Goal: Information Seeking & Learning: Learn about a topic

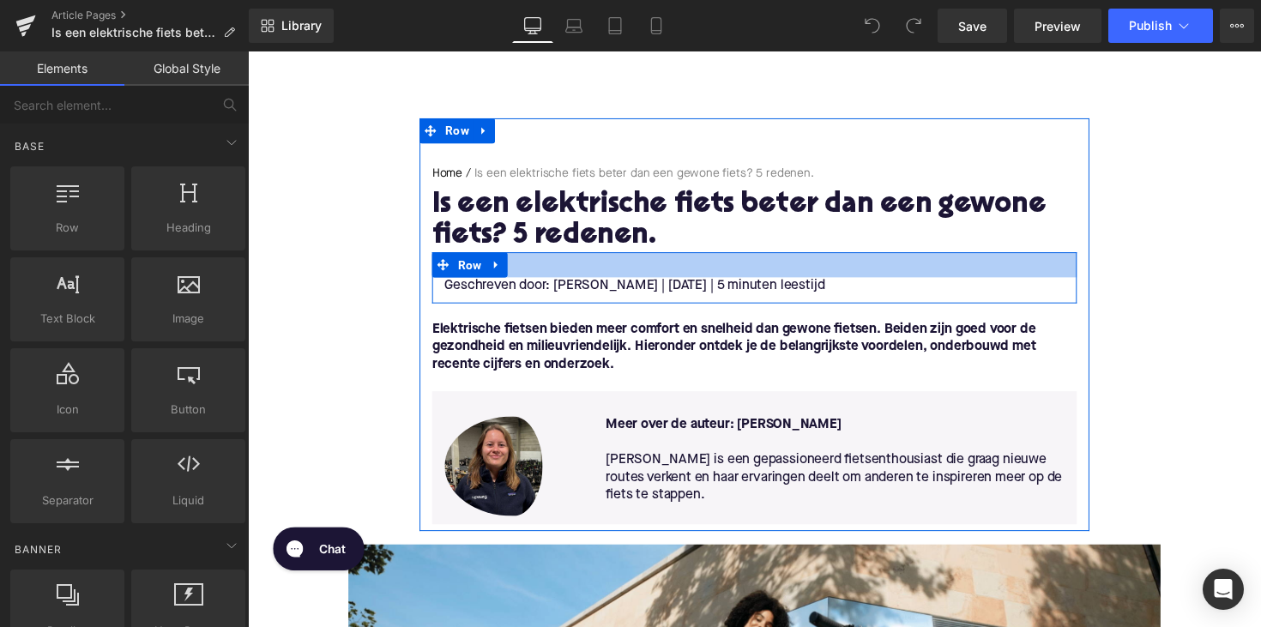
scroll to position [97, 0]
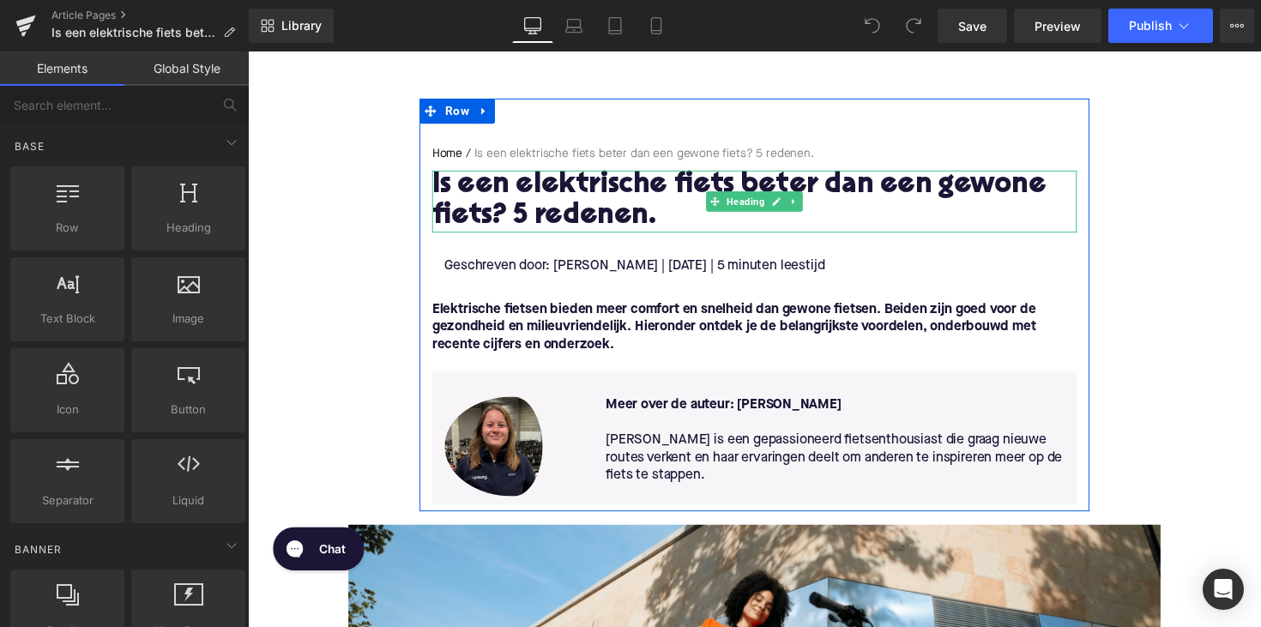
click at [654, 202] on h1 "Is een elektrische fiets beter dan een gewone fiets? 5 redenen." at bounding box center [767, 204] width 660 height 63
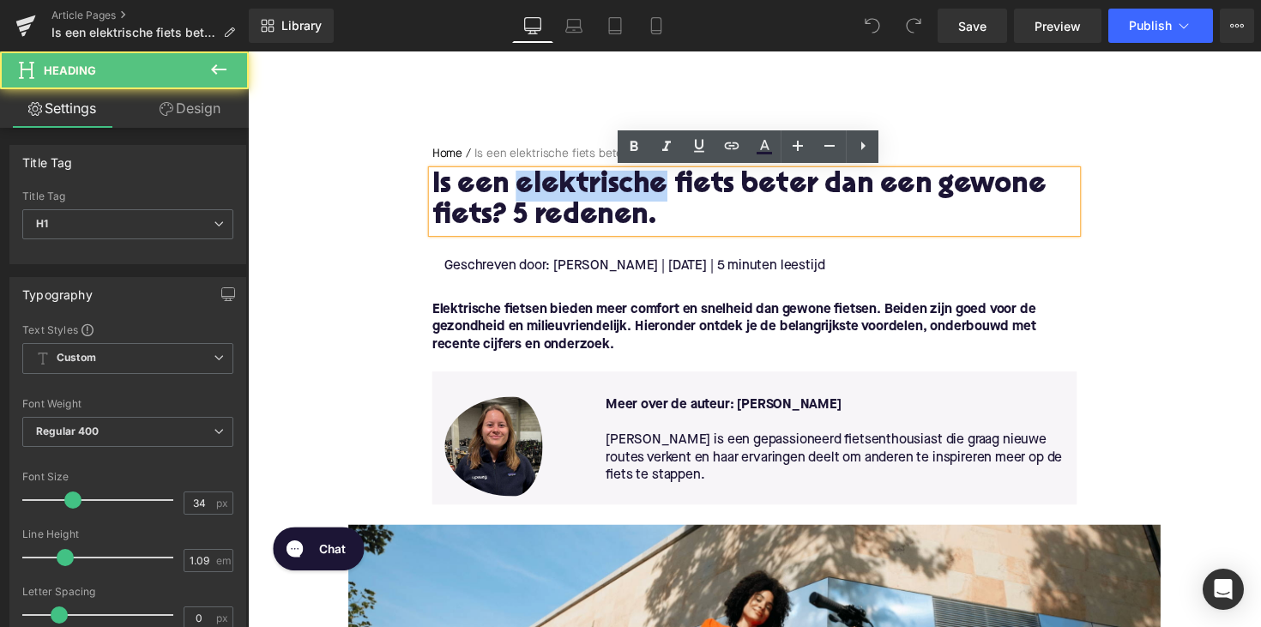
click at [654, 202] on h1 "Is een elektrische fiets beter dan een gewone fiets? 5 redenen." at bounding box center [767, 204] width 660 height 63
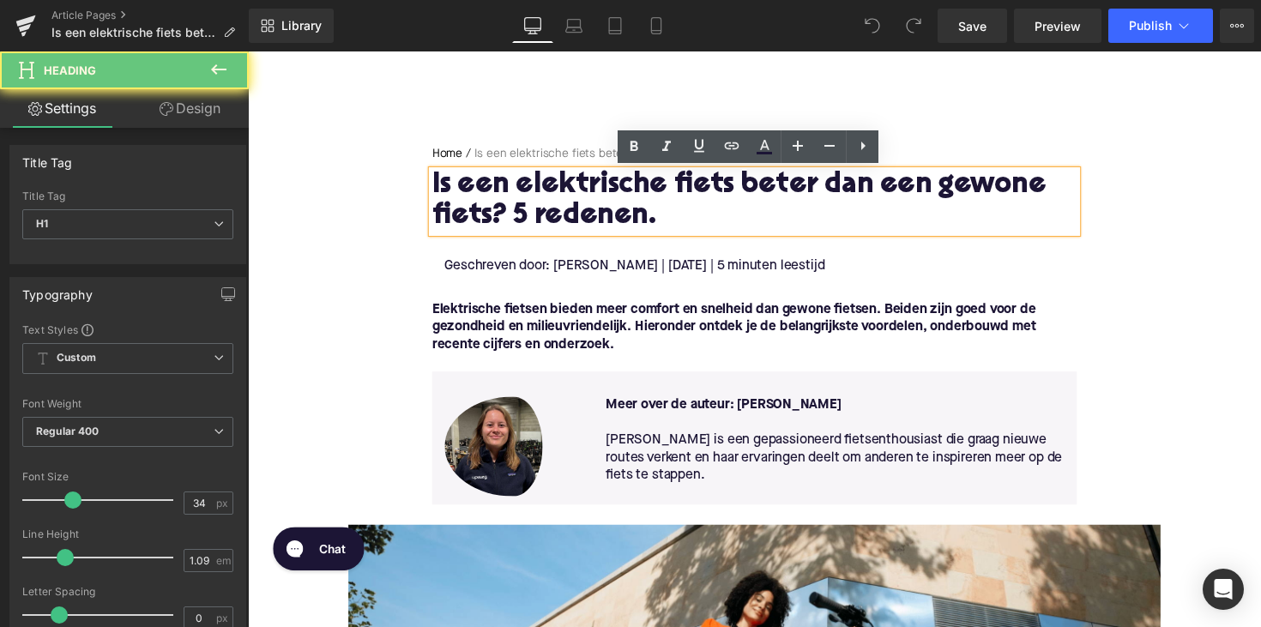
click at [660, 218] on h1 "Is een elektrische fiets beter dan een gewone fiets? 5 redenen." at bounding box center [767, 204] width 660 height 63
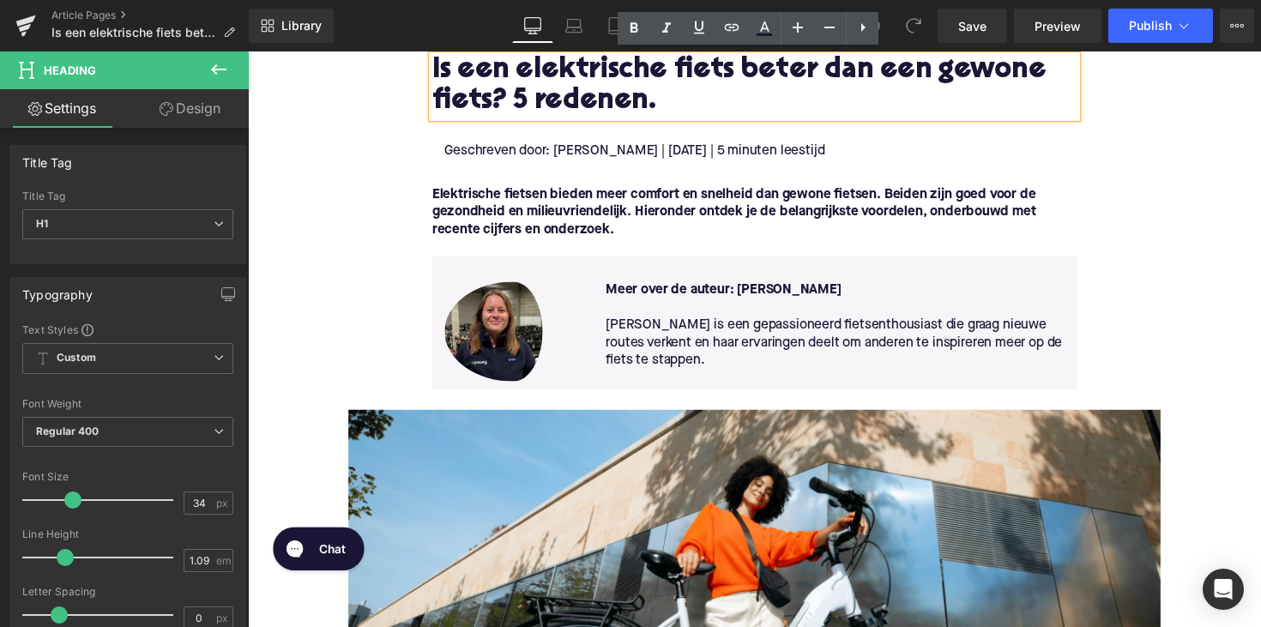
scroll to position [221, 0]
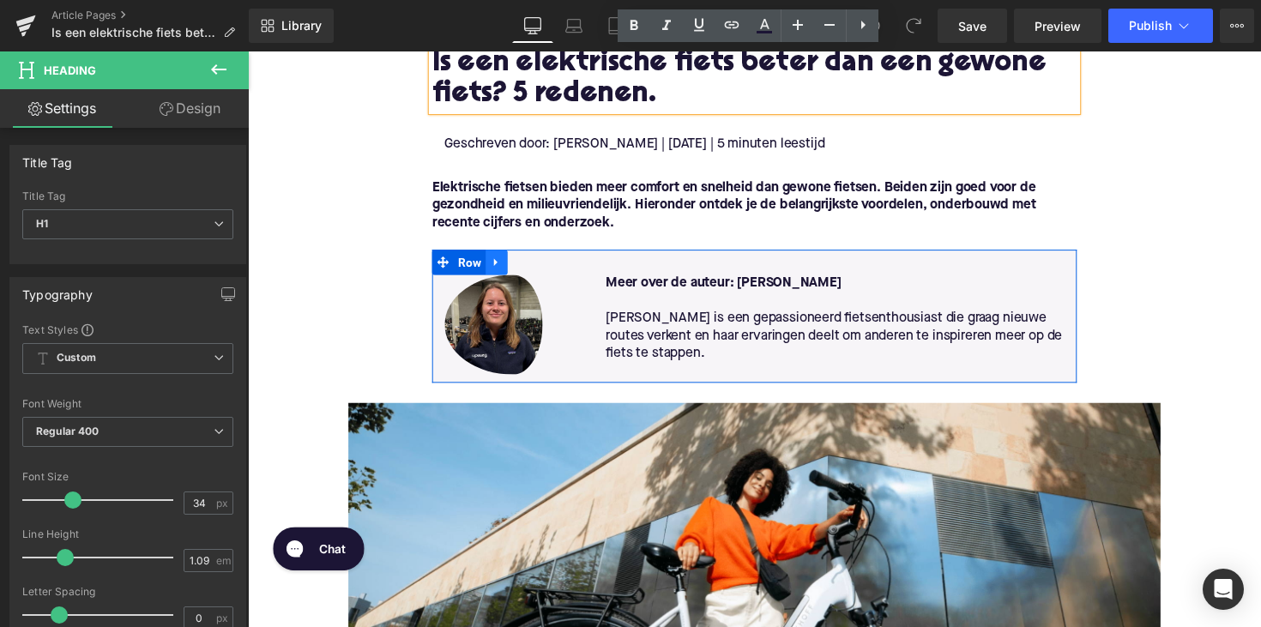
click at [500, 267] on icon at bounding box center [501, 268] width 3 height 8
click at [497, 268] on icon at bounding box center [503, 268] width 12 height 12
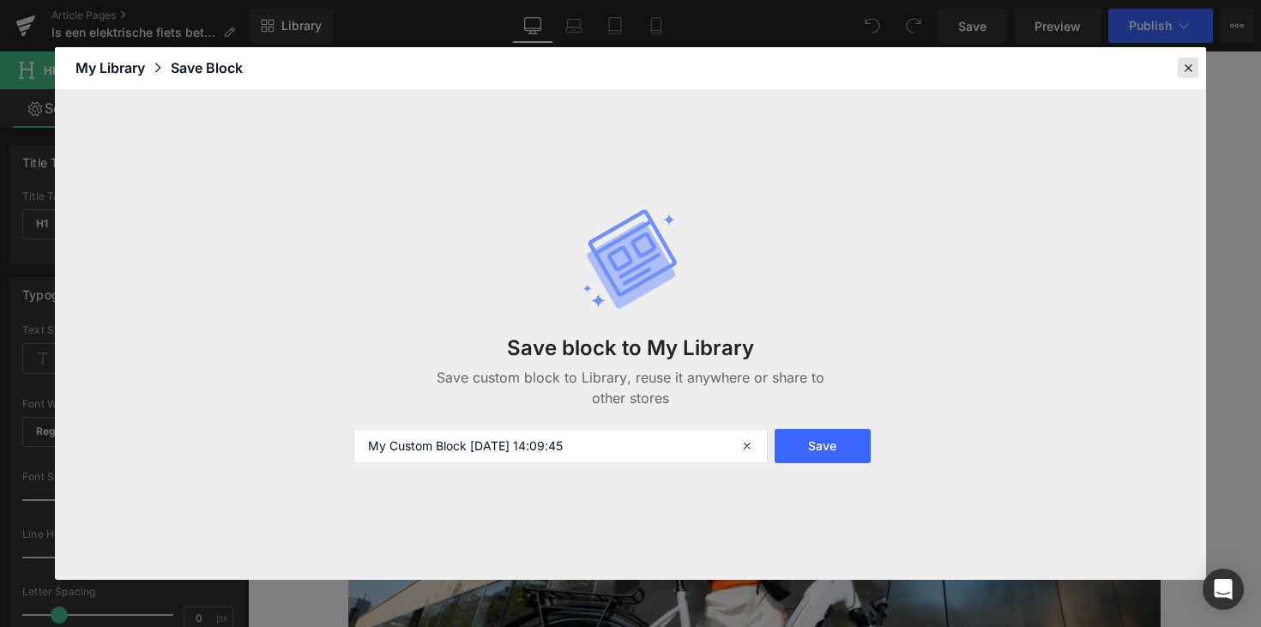
click at [1190, 69] on icon at bounding box center [1187, 67] width 15 height 15
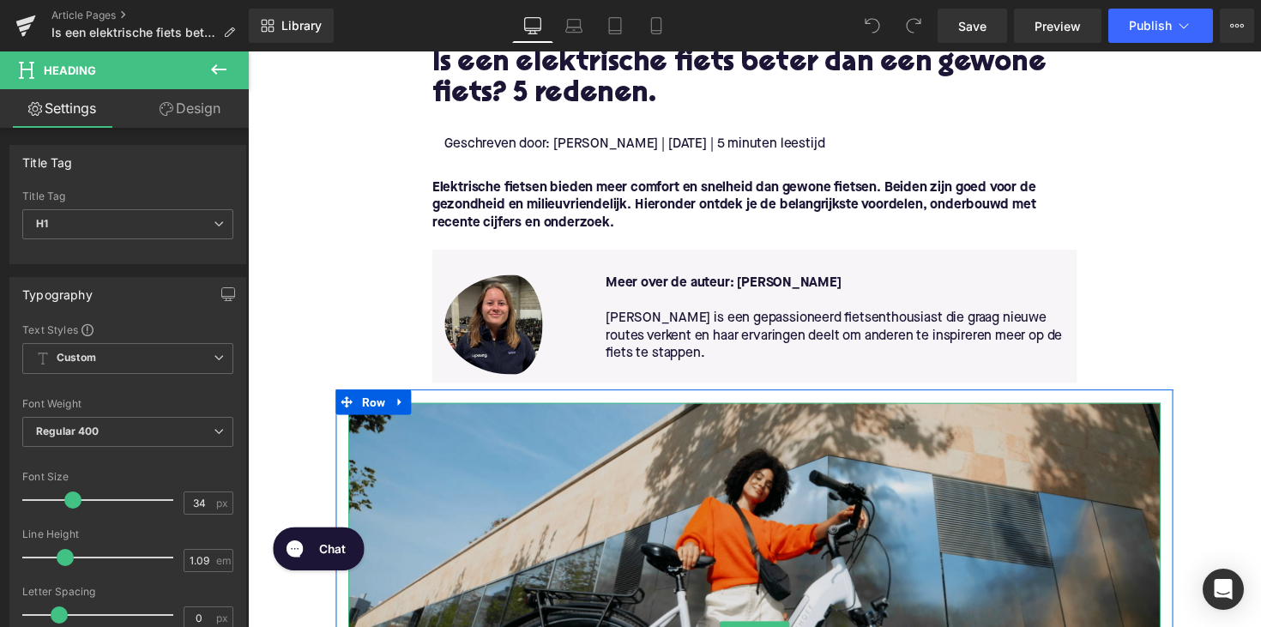
scroll to position [262, 0]
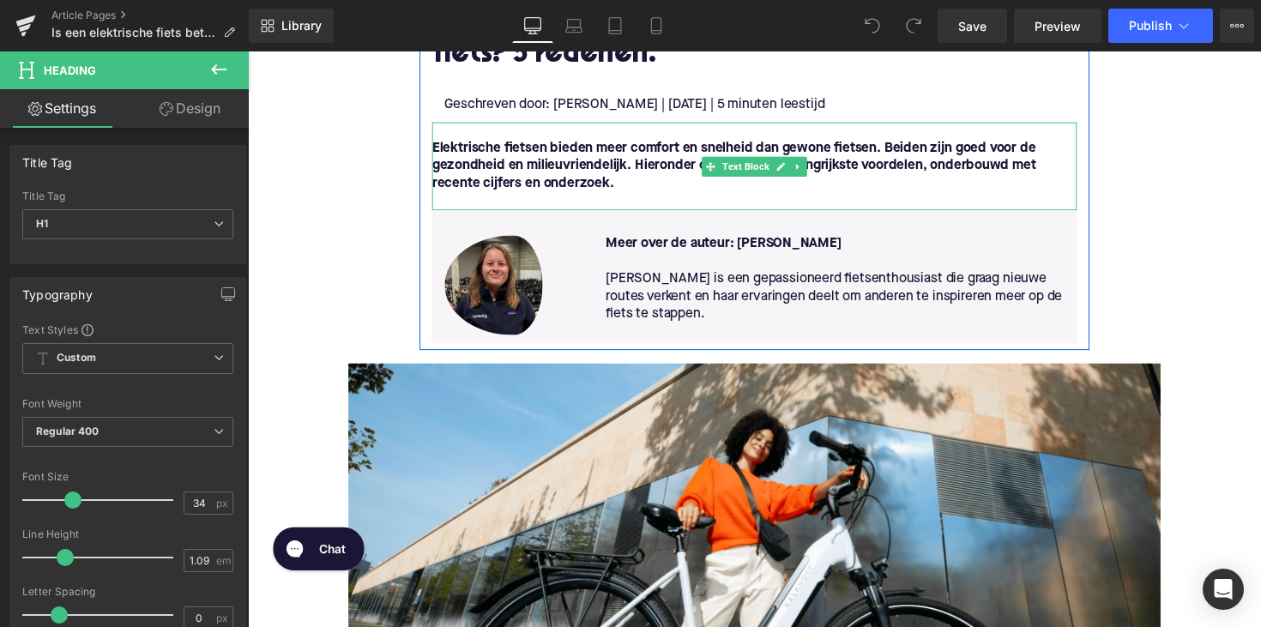
click at [609, 166] on font "Elektrische fietsen bieden meer comfort en snelheid dan gewone fietsen. Beiden …" at bounding box center [746, 169] width 618 height 50
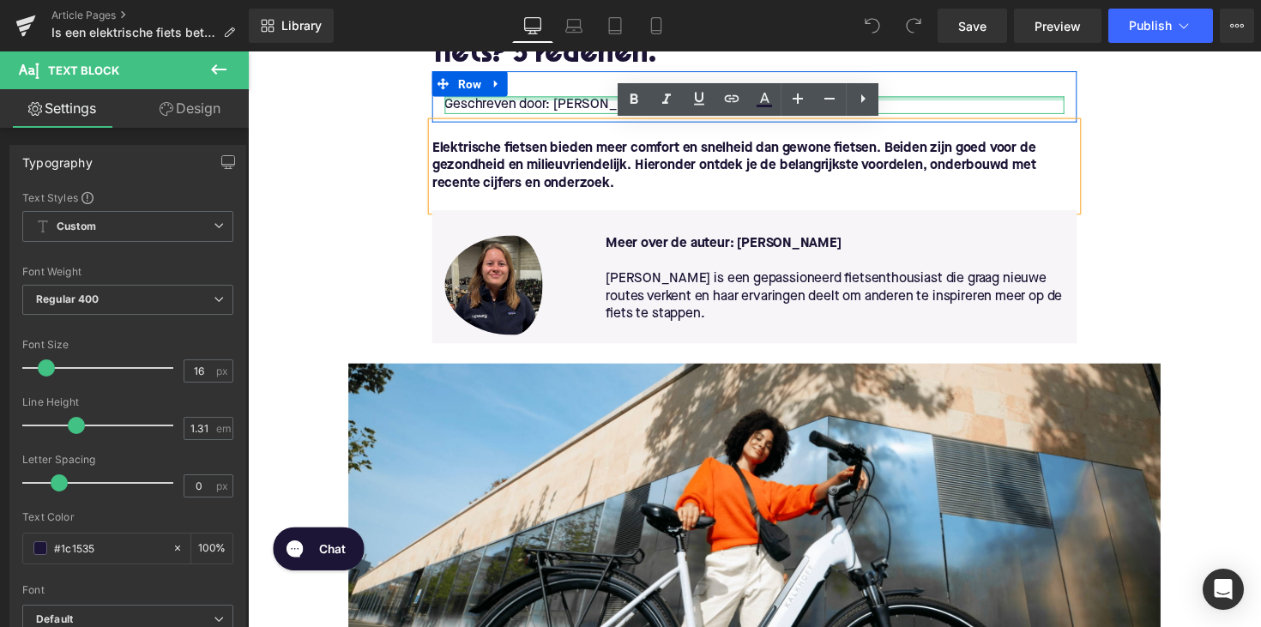
click at [931, 100] on div "Geschreven door: [PERSON_NAME] | [DATE] | 5 minuten leestijd Text Block" at bounding box center [766, 107] width 635 height 18
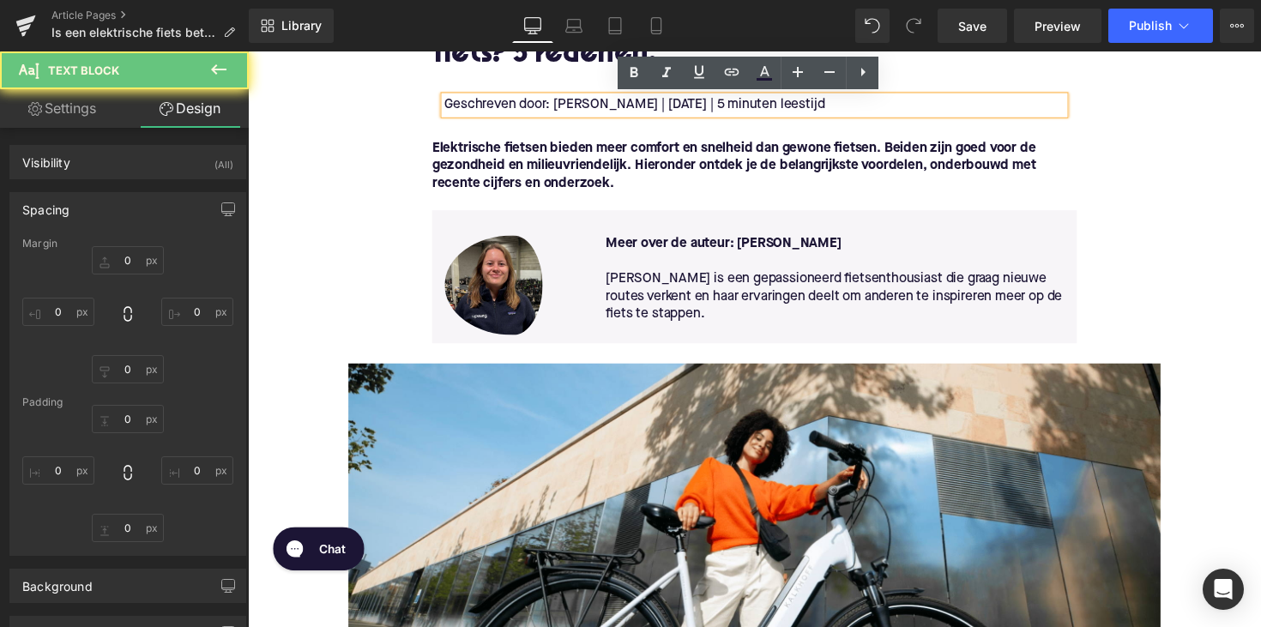
type input "0"
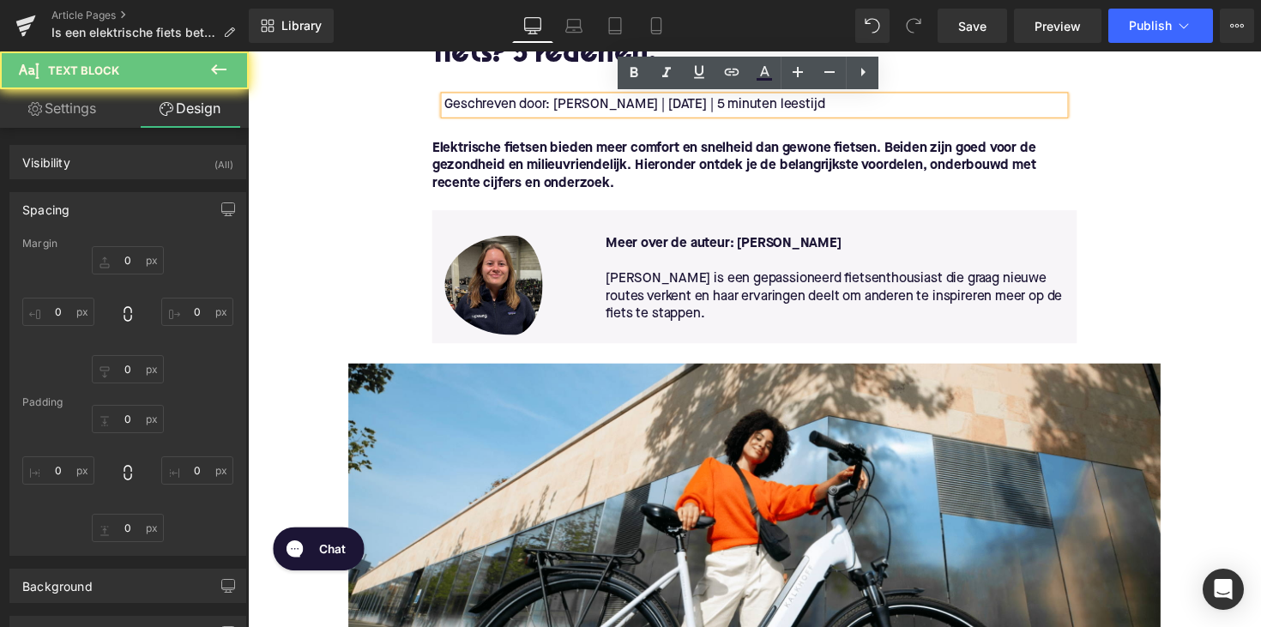
type input "0"
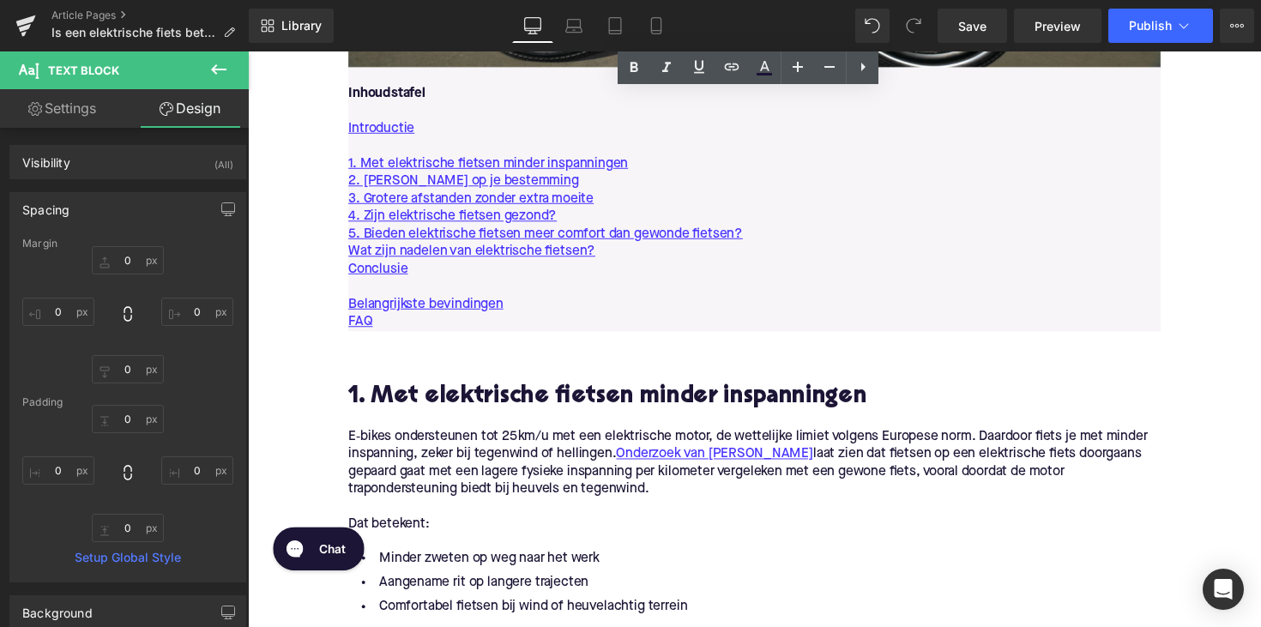
scroll to position [1020, 0]
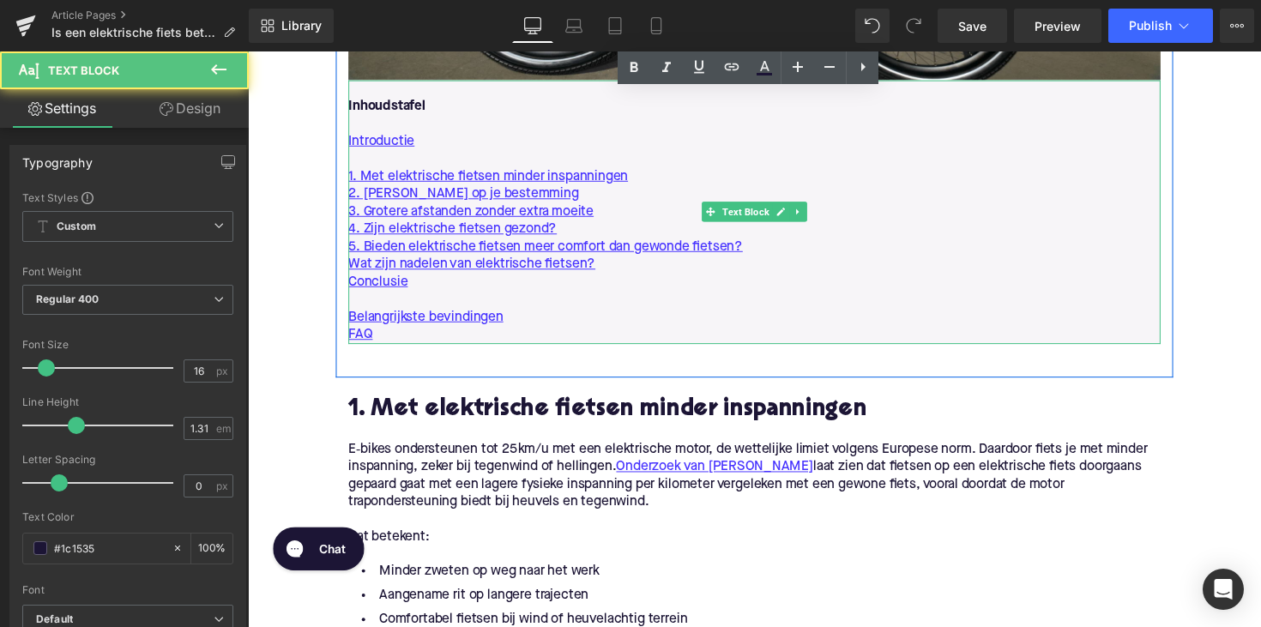
click at [398, 122] on p at bounding box center [767, 126] width 832 height 18
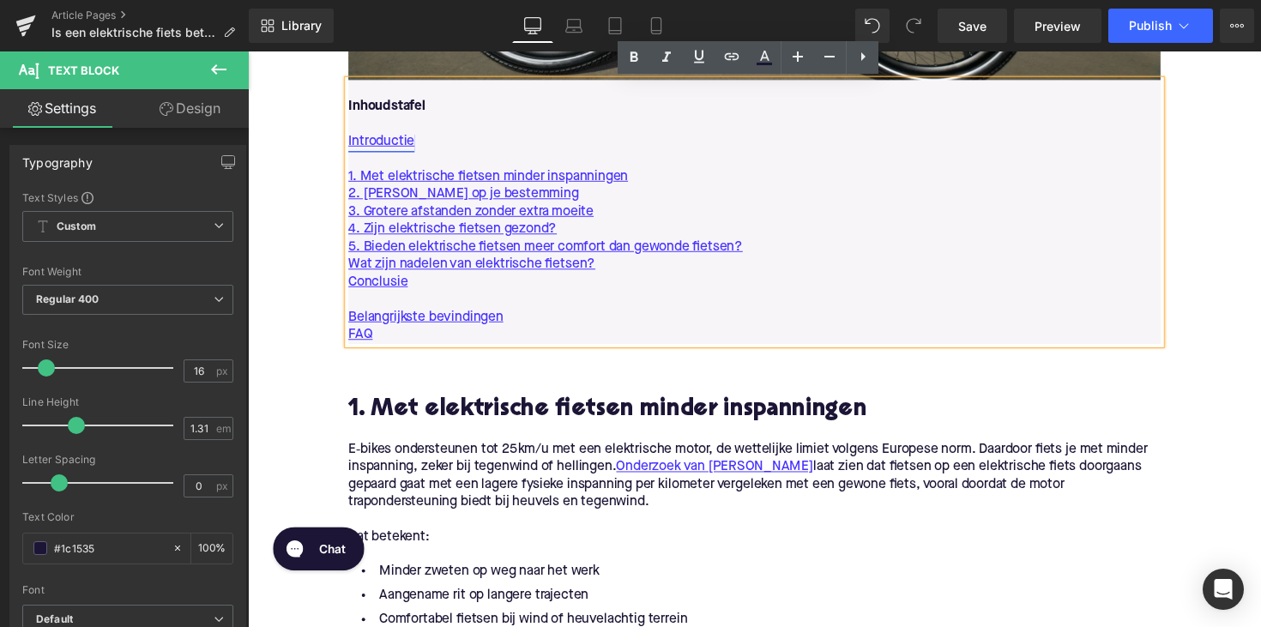
click at [388, 142] on link "Introductie" at bounding box center [385, 145] width 68 height 18
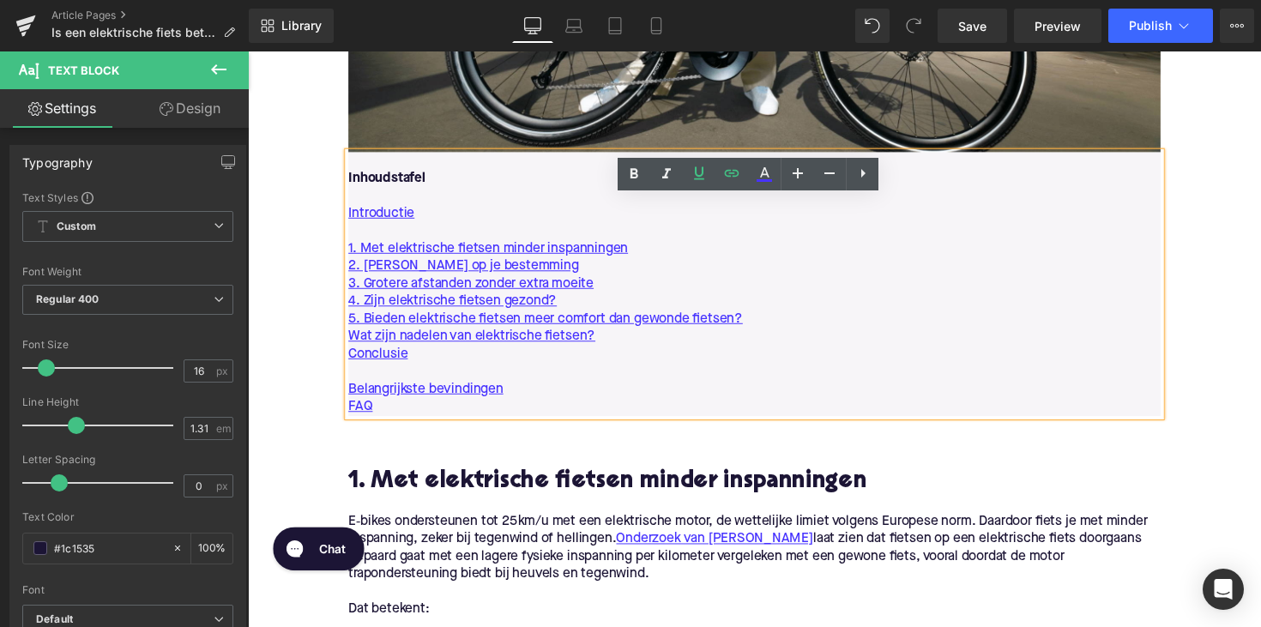
scroll to position [991, 0]
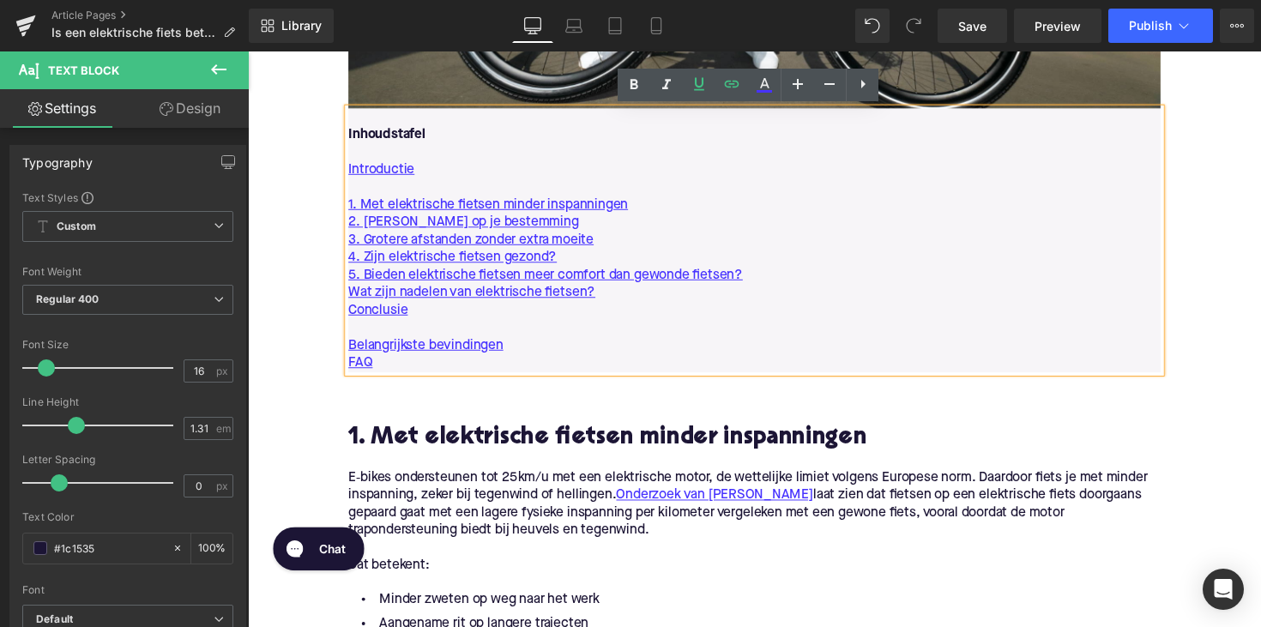
click at [420, 168] on p "Introductie" at bounding box center [767, 173] width 832 height 18
click at [730, 87] on icon at bounding box center [732, 84] width 15 height 7
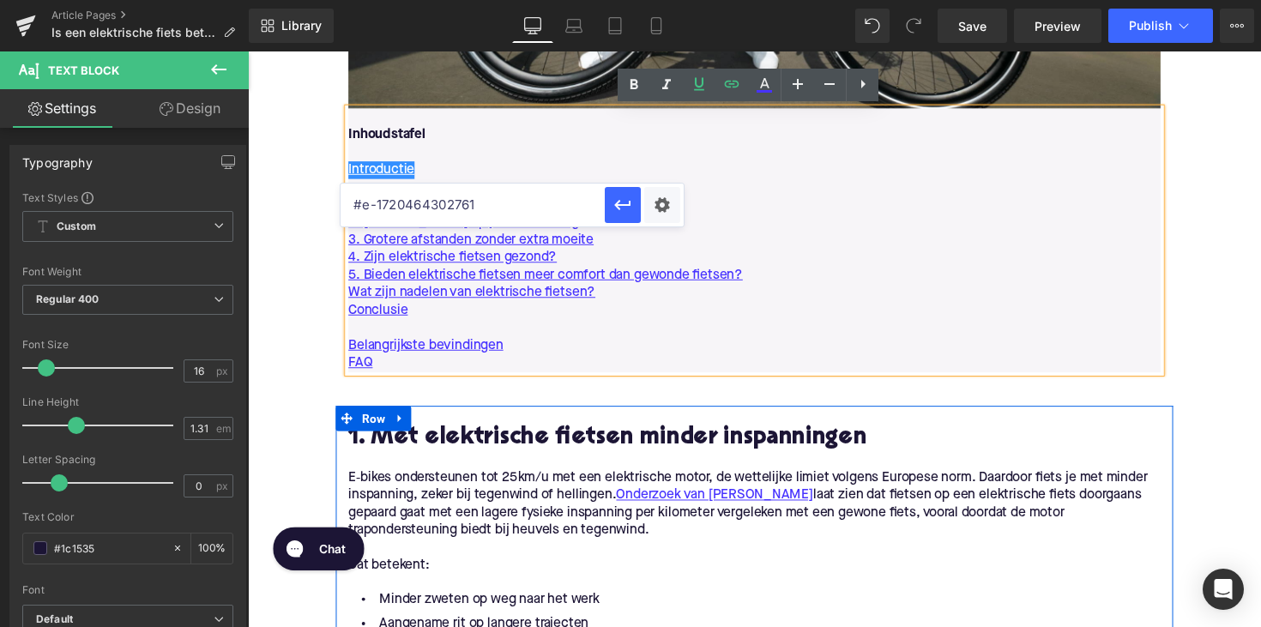
click at [248, 51] on div at bounding box center [248, 51] width 0 height 0
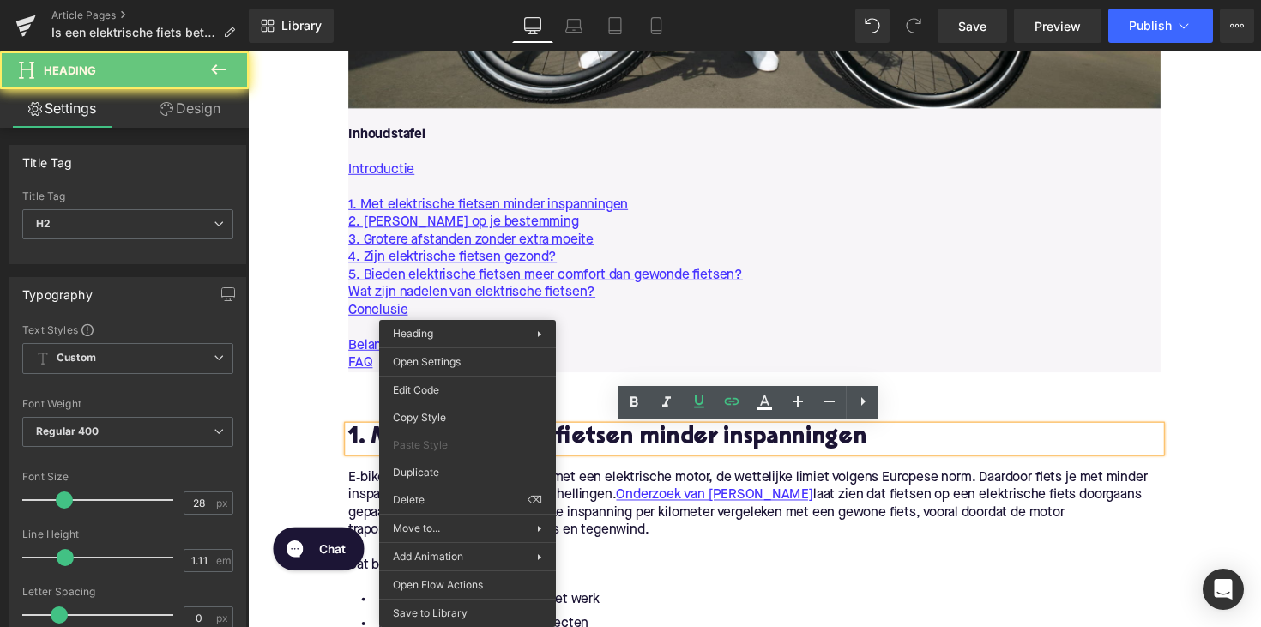
click at [471, 439] on h2 "1. Met elektrische fietsen minder inspanningen" at bounding box center [767, 448] width 832 height 27
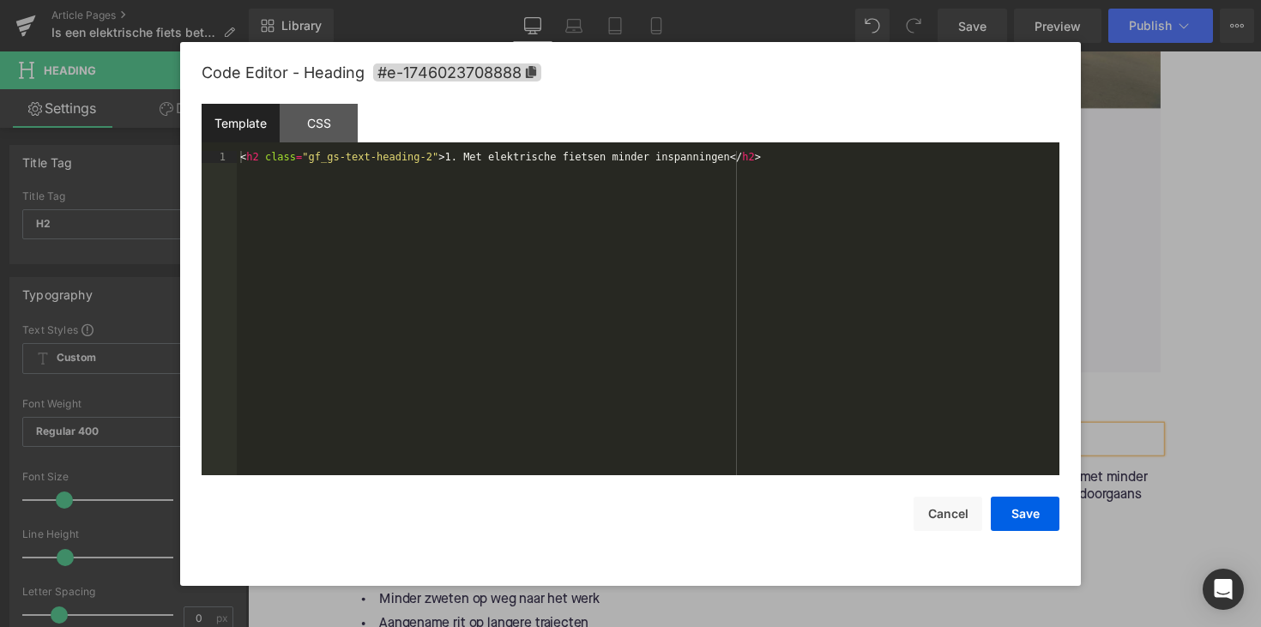
click at [453, 0] on div "You are previewing how the will restyle your page. You can not edit Elements in…" at bounding box center [630, 0] width 1261 height 0
click at [958, 517] on button "Cancel" at bounding box center [947, 514] width 69 height 34
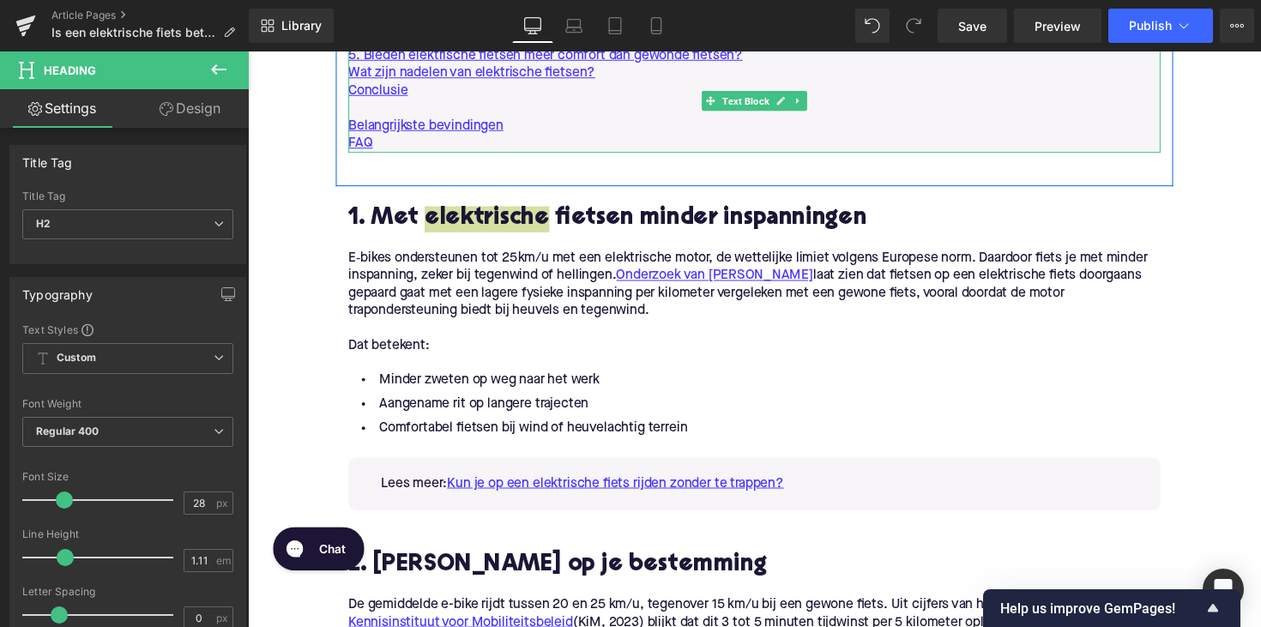
scroll to position [1250, 0]
